Goal: Transaction & Acquisition: Book appointment/travel/reservation

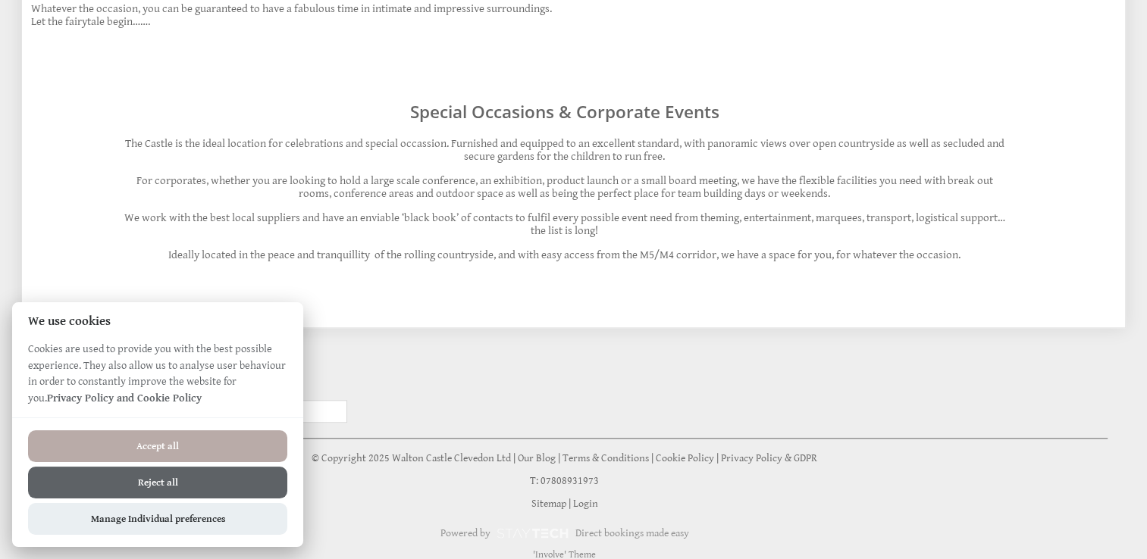
scroll to position [1325, 0]
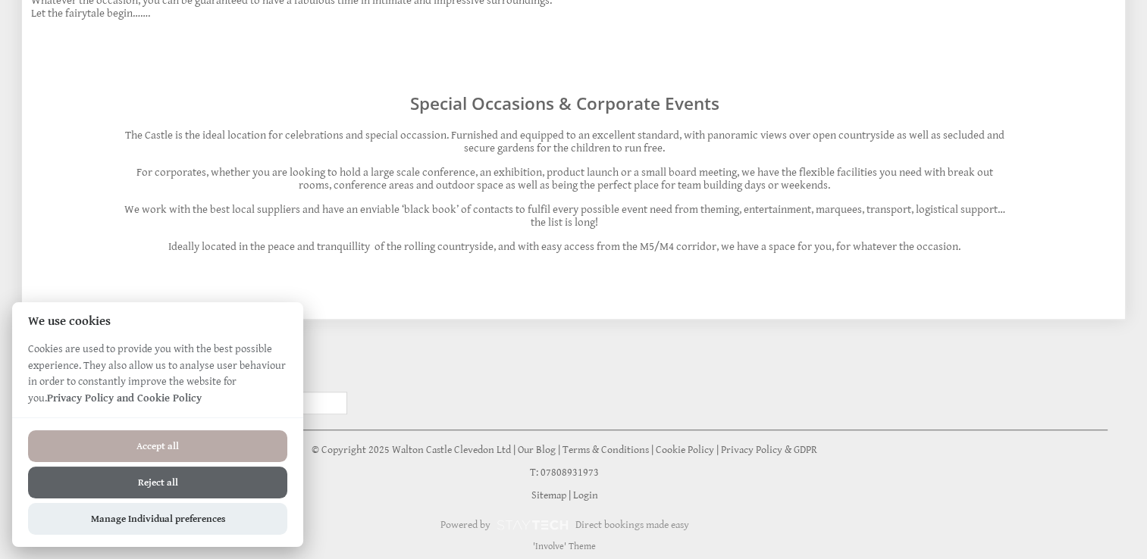
click at [200, 484] on button "Reject all" at bounding box center [157, 483] width 259 height 32
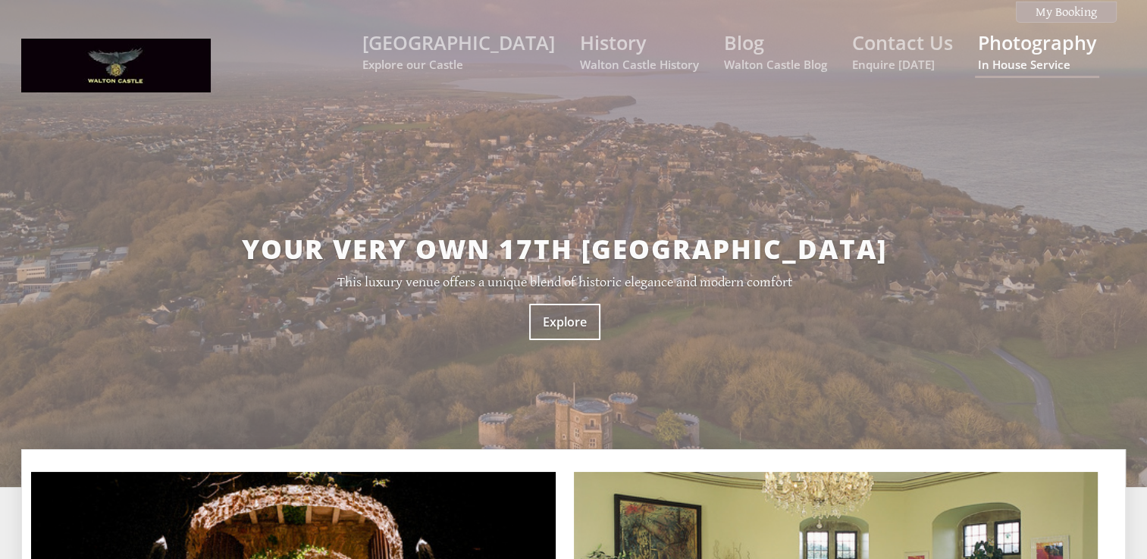
click at [1032, 40] on link "Photography In House Service" at bounding box center [1037, 51] width 118 height 42
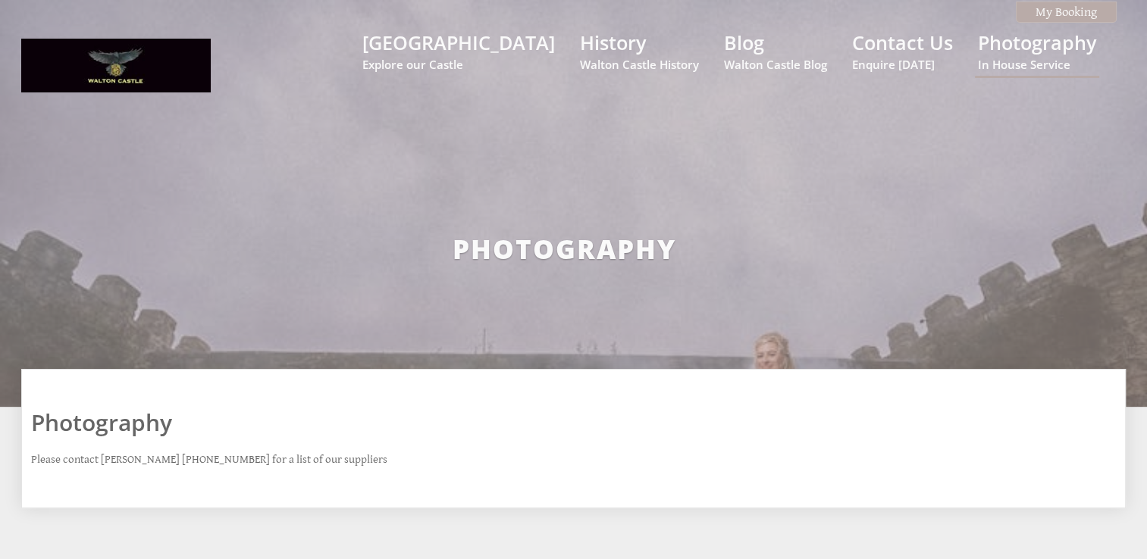
click at [857, 207] on div "Photography" at bounding box center [564, 244] width 1086 height 296
click at [923, 58] on small "Enquire [DATE]" at bounding box center [902, 64] width 101 height 15
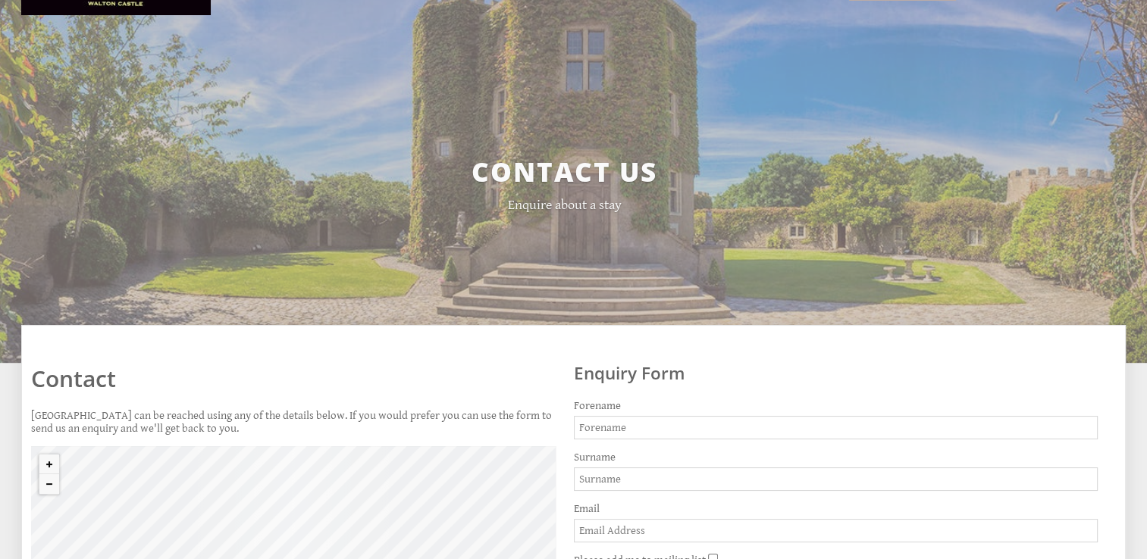
scroll to position [227, 0]
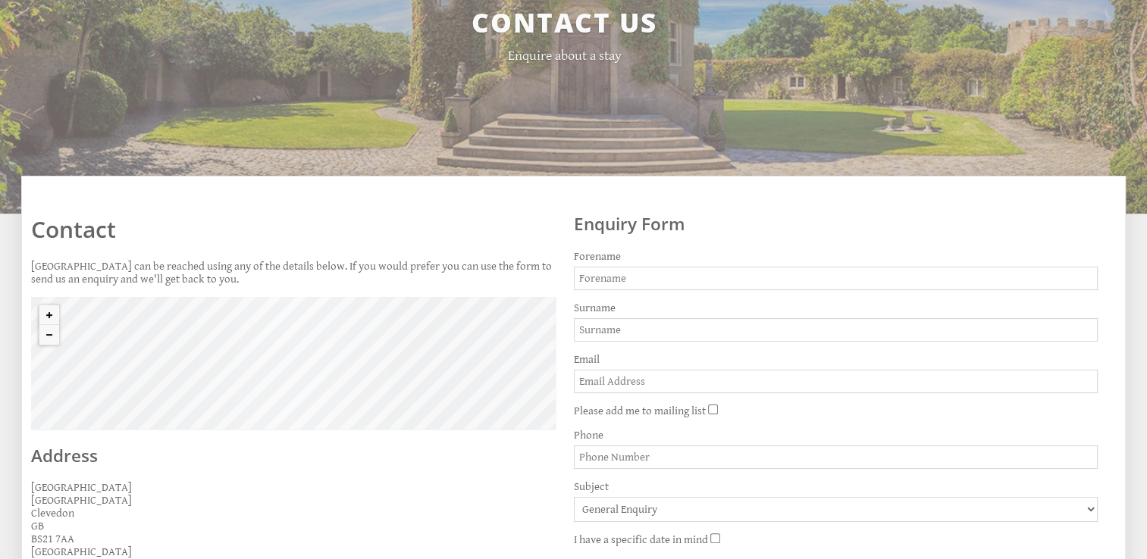
drag, startPoint x: 48, startPoint y: 175, endPoint x: 55, endPoint y: 163, distance: 13.9
click at [55, 164] on div "Contact Us Enquire about a stay" at bounding box center [564, 34] width 1086 height 330
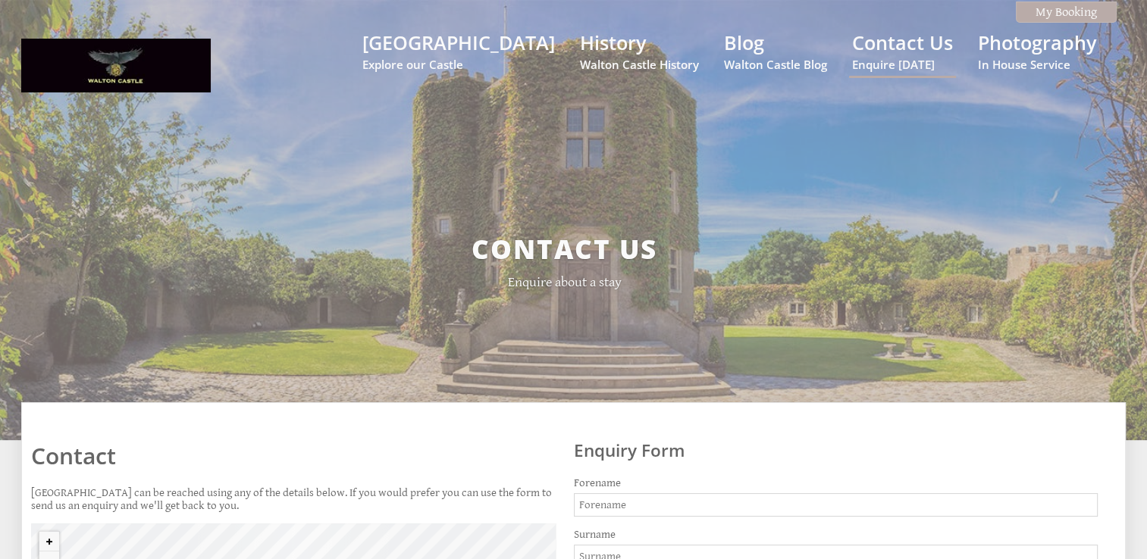
click at [569, 303] on div "Contact Us Enquire about a stay" at bounding box center [564, 261] width 1086 height 330
click at [784, 64] on small "Walton Castle Blog" at bounding box center [775, 64] width 103 height 15
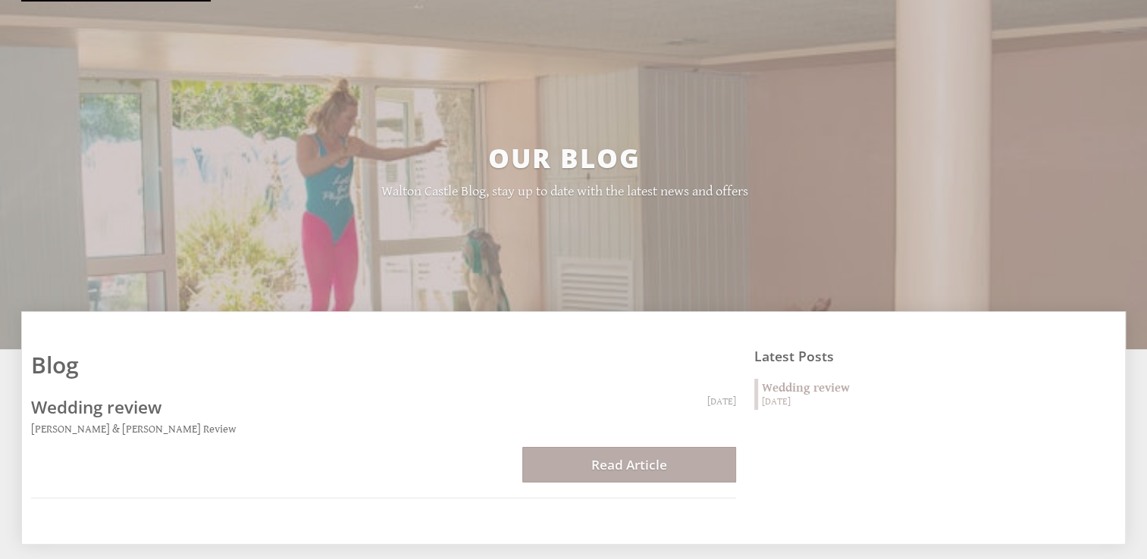
scroll to position [83, 0]
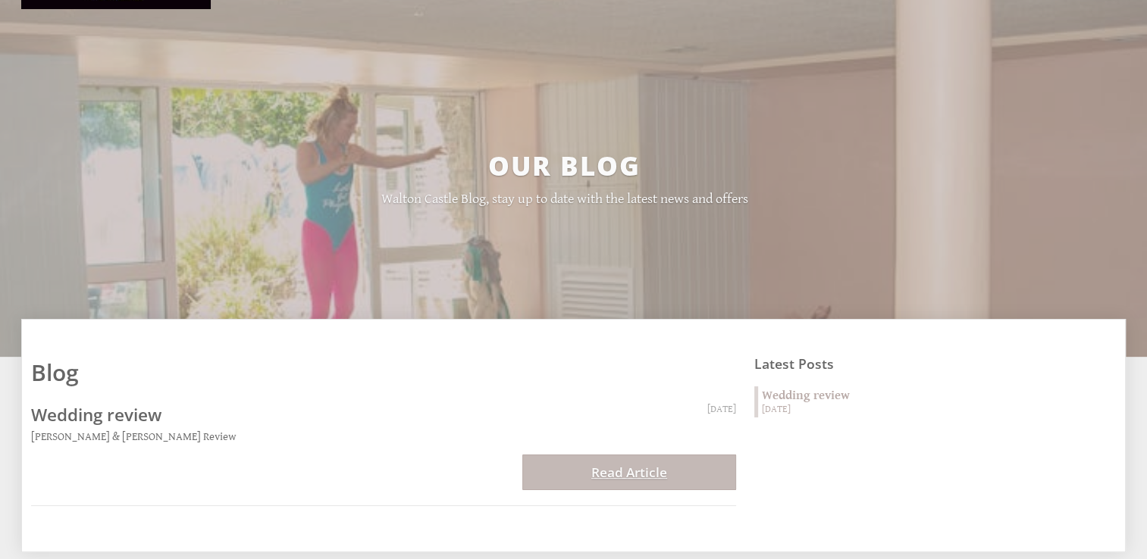
click at [642, 475] on link "Read Article" at bounding box center [629, 473] width 214 height 36
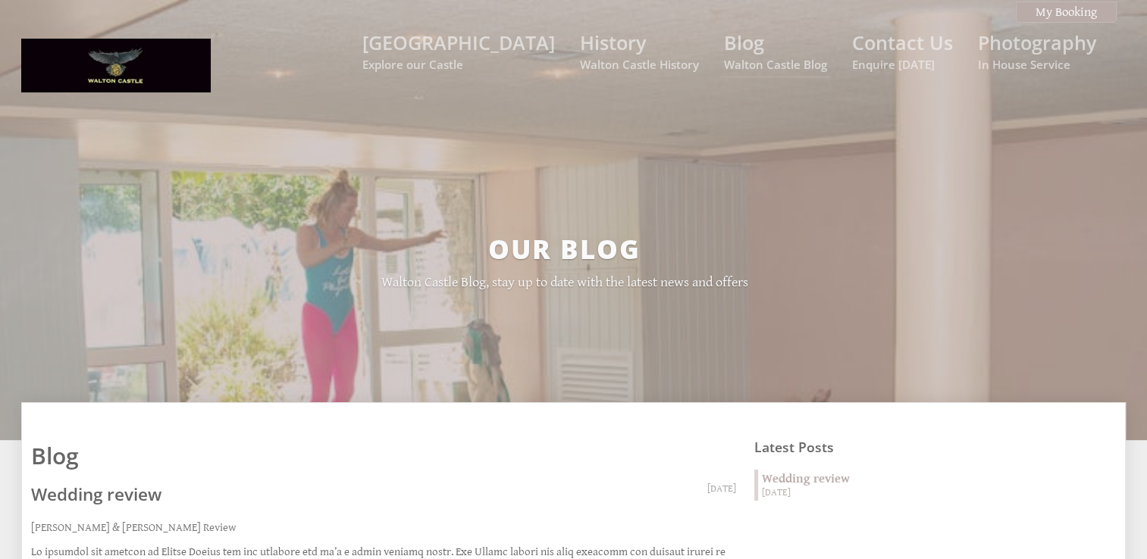
scroll to position [83, 0]
